Goal: Information Seeking & Learning: Learn about a topic

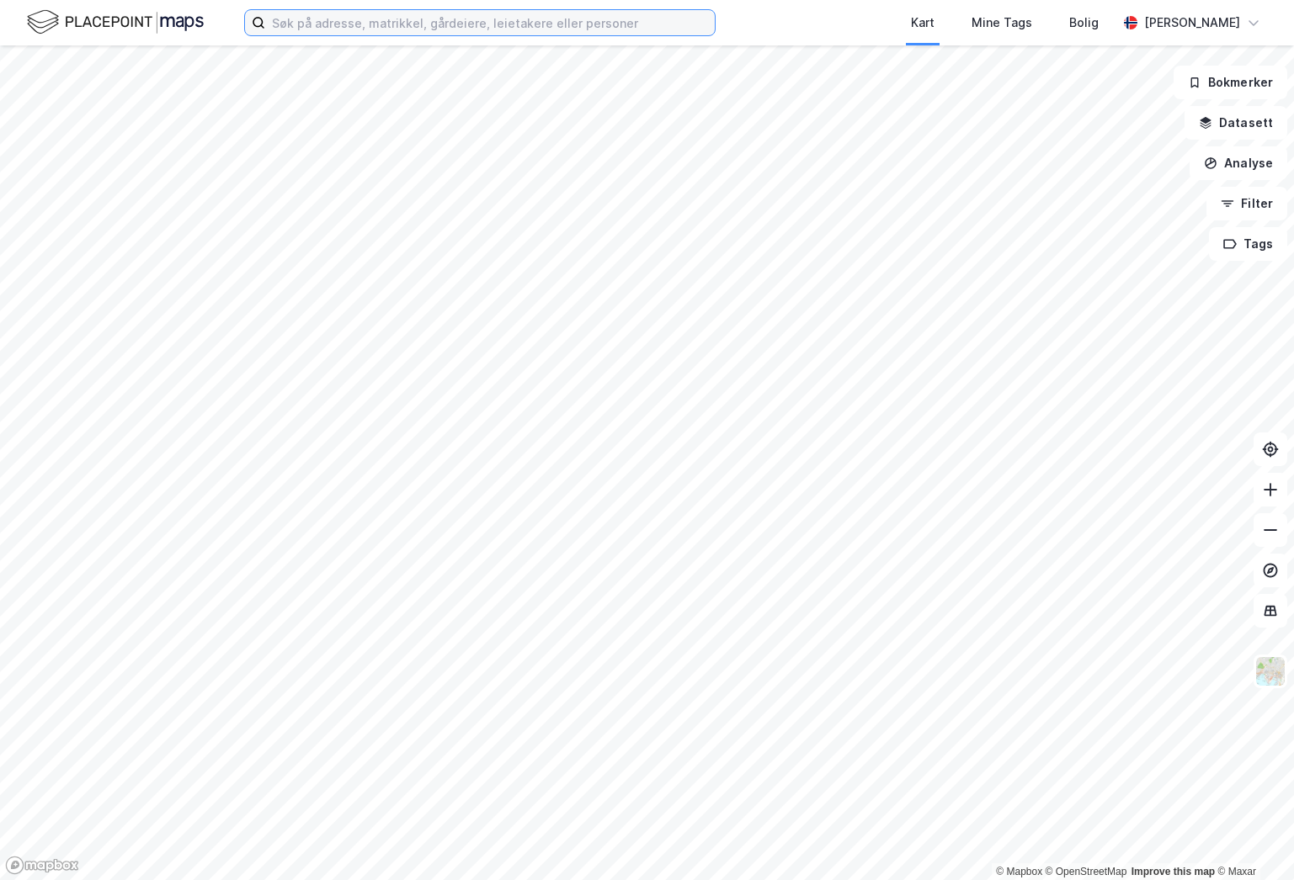
click at [289, 19] on input at bounding box center [489, 22] width 449 height 25
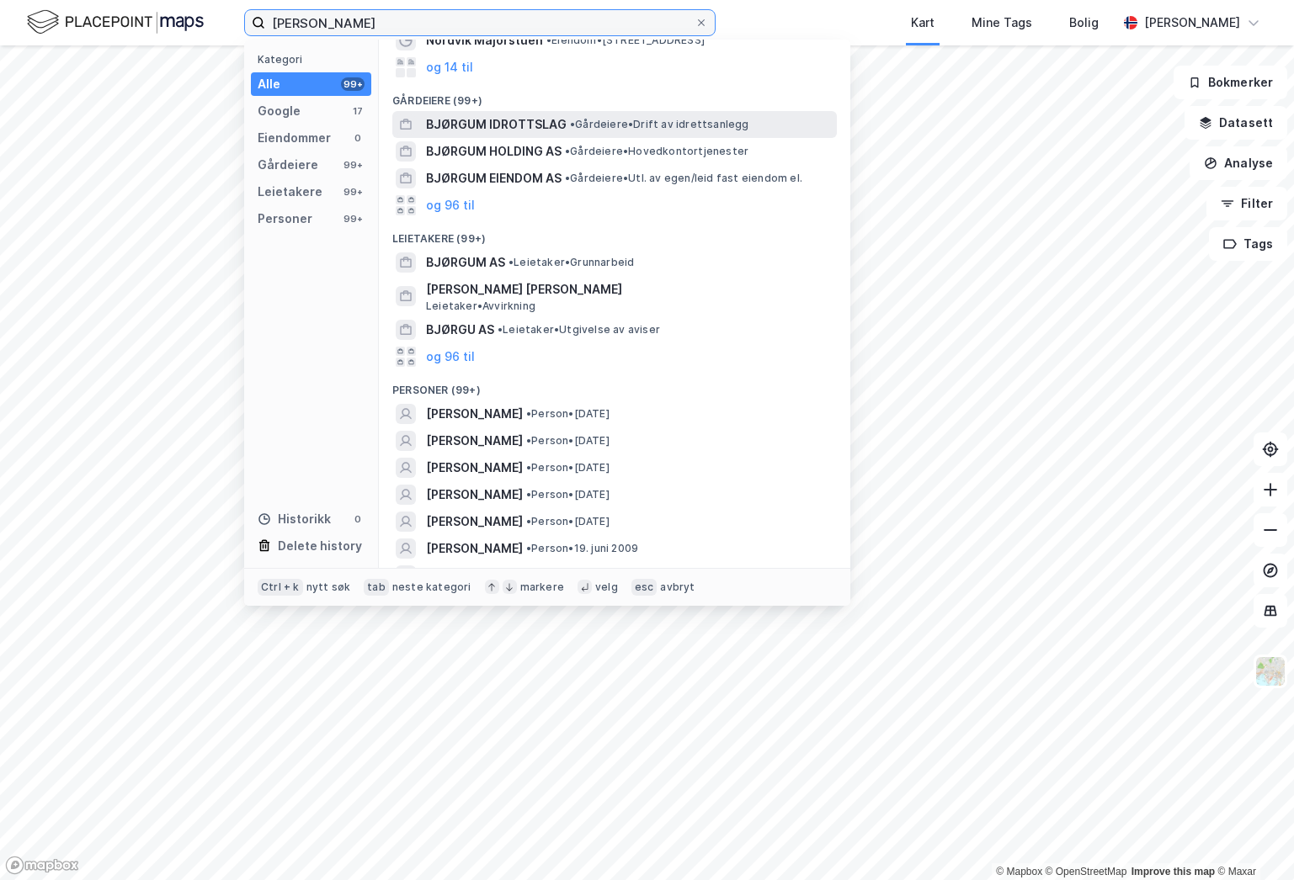
scroll to position [252, 0]
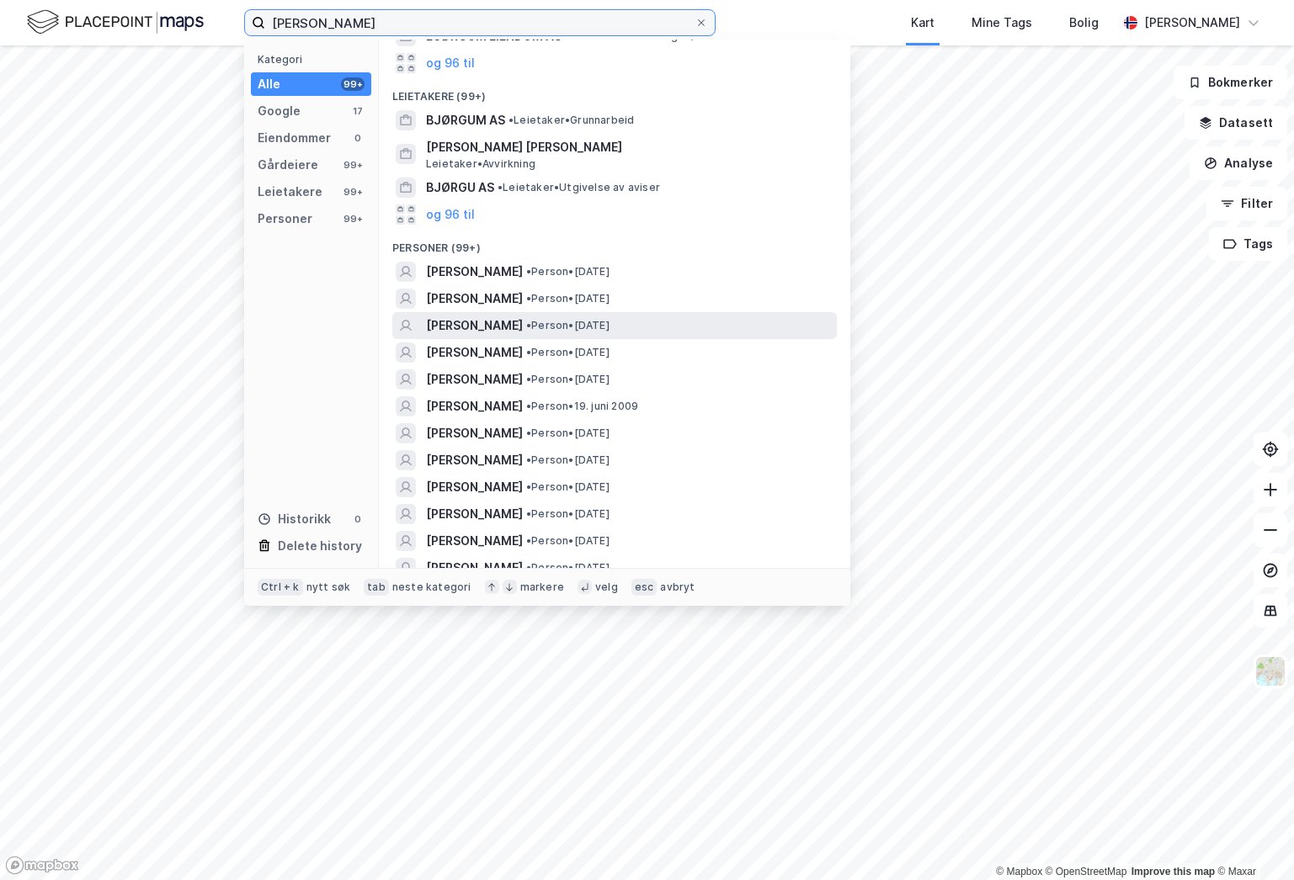
type input "[PERSON_NAME]"
click at [527, 312] on div "[PERSON_NAME] • Person • [DATE]" at bounding box center [614, 325] width 444 height 27
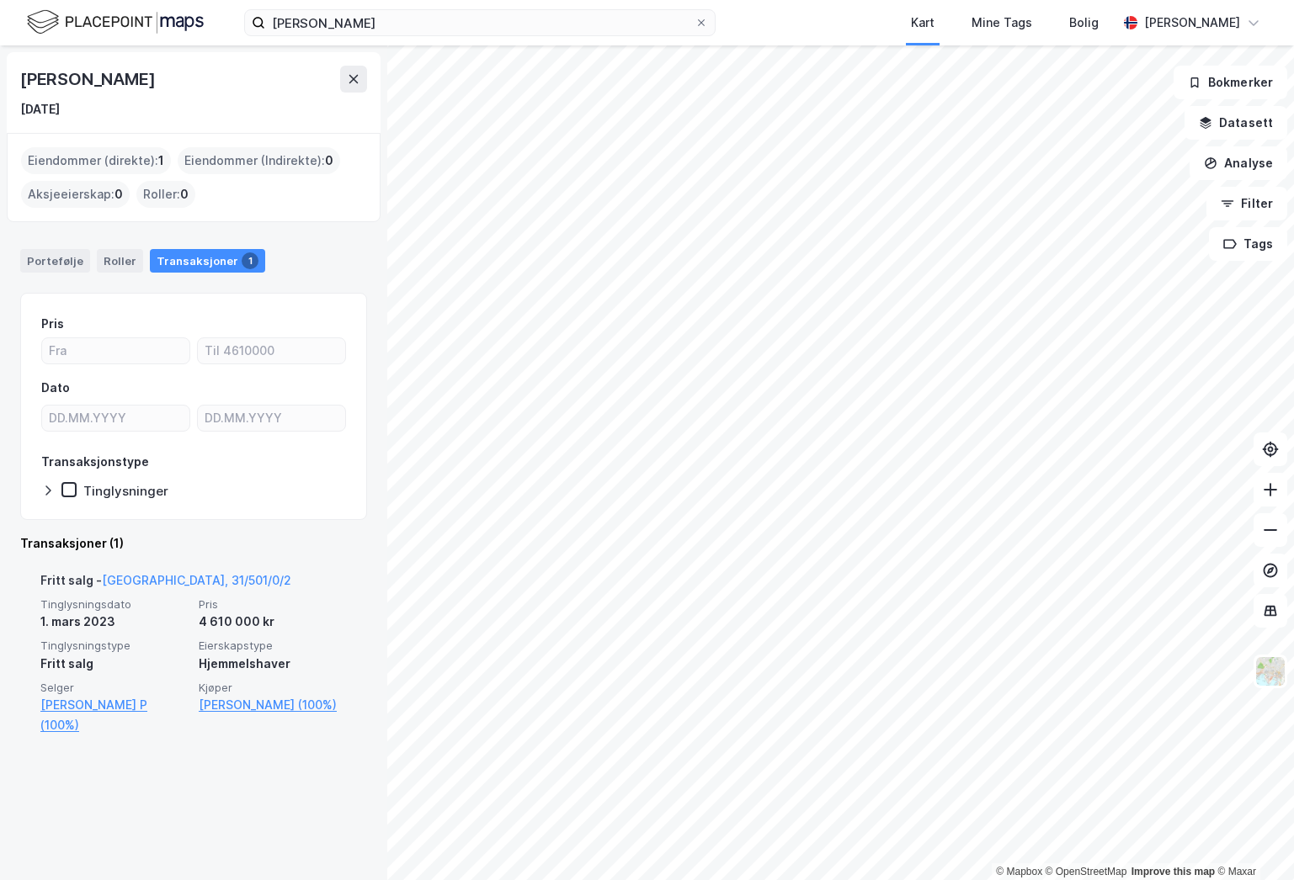
click at [165, 571] on div "Fritt salg - [GEOGRAPHIC_DATA], 31/501/0/2" at bounding box center [165, 584] width 251 height 27
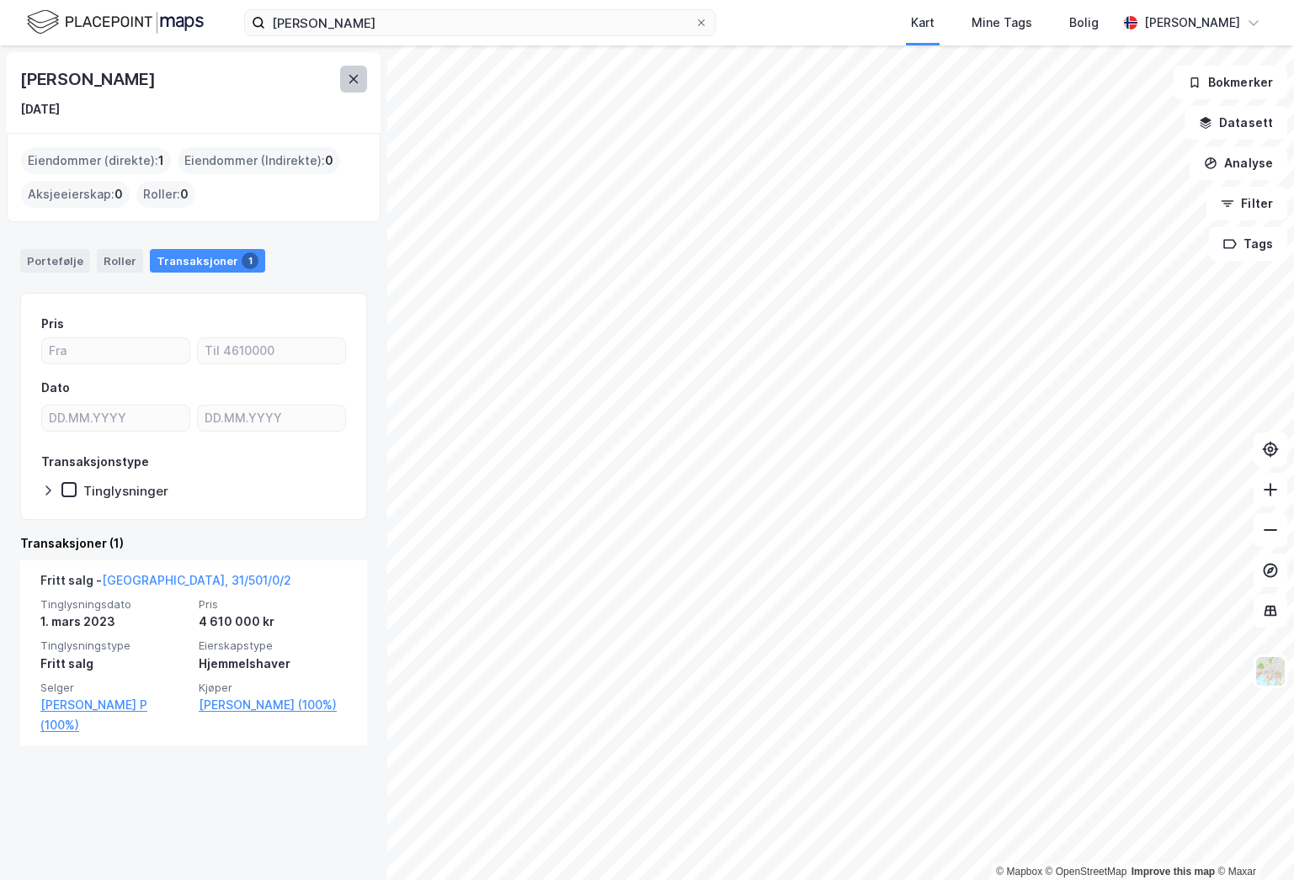
click at [340, 75] on button at bounding box center [353, 79] width 27 height 27
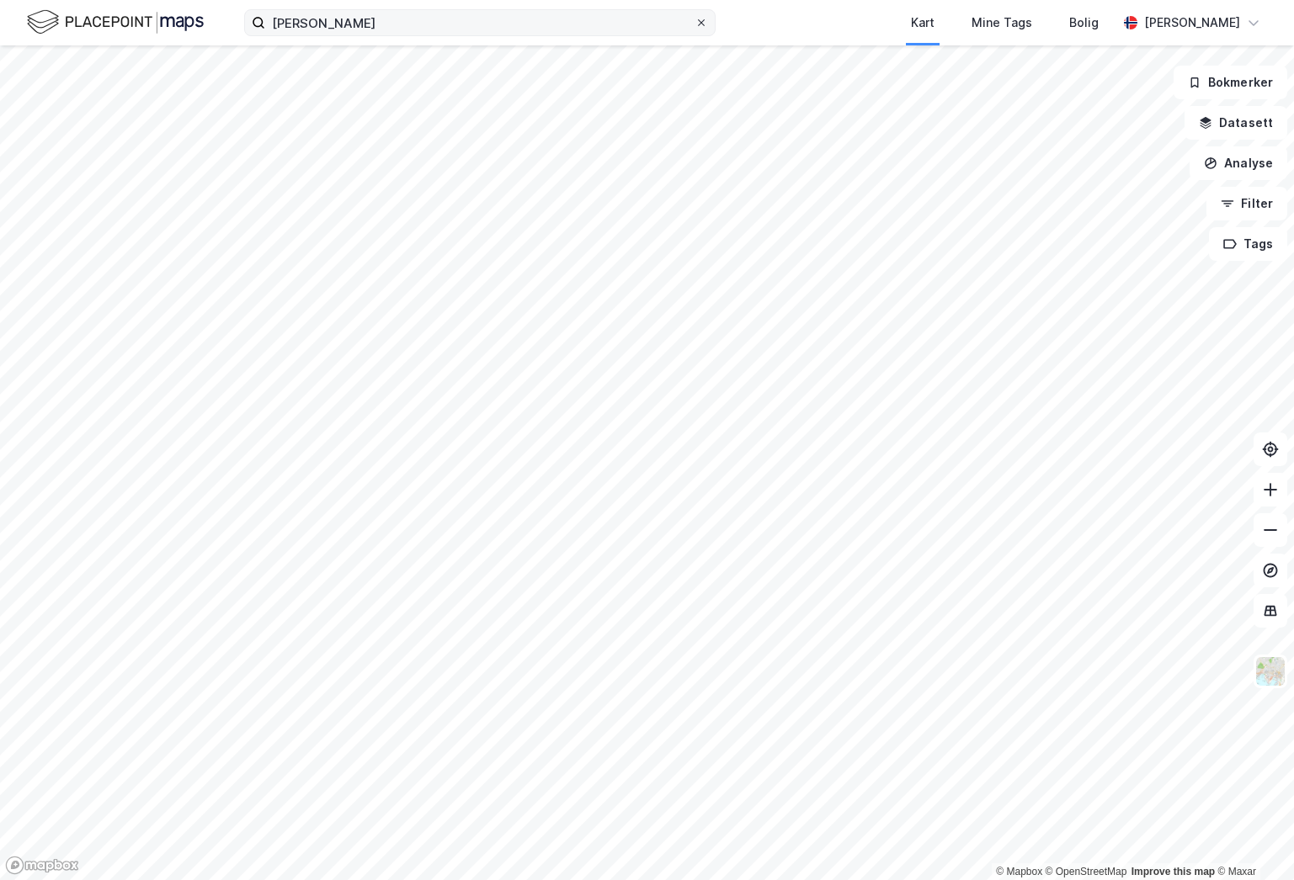
click at [704, 17] on div at bounding box center [701, 22] width 10 height 13
click at [694, 17] on input "[PERSON_NAME]" at bounding box center [479, 22] width 429 height 25
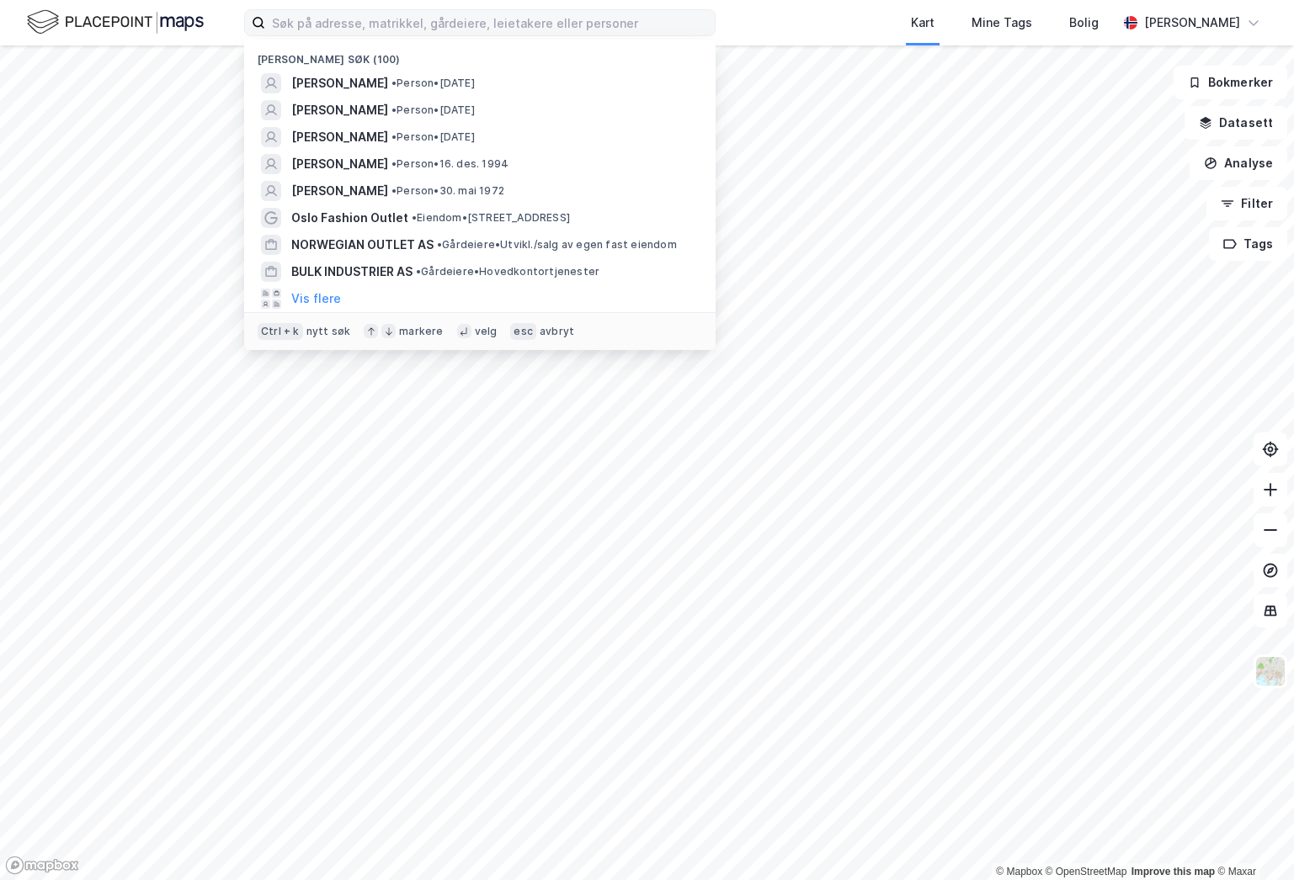
click at [768, 25] on div "Nylige søk (100) [PERSON_NAME] • Person • [DATE] [PERSON_NAME] • Person • [DATE…" at bounding box center [647, 22] width 1294 height 45
